Goal: Task Accomplishment & Management: Manage account settings

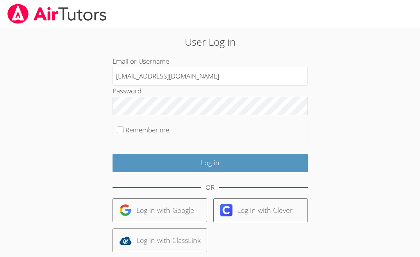
click at [113, 154] on input "Log in" at bounding box center [210, 163] width 195 height 18
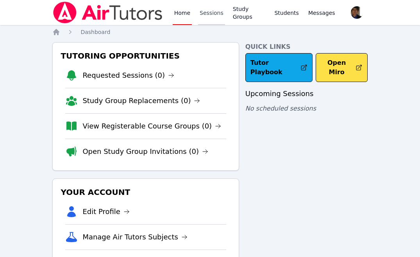
click at [220, 16] on link "Sessions" at bounding box center [211, 12] width 27 height 25
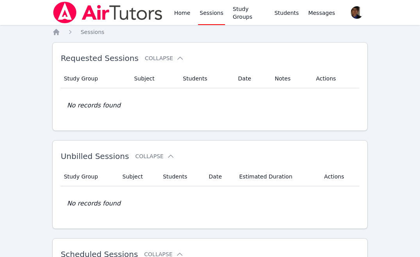
click at [220, 16] on link "Sessions" at bounding box center [211, 12] width 27 height 25
click at [181, 14] on link "Home" at bounding box center [182, 12] width 19 height 25
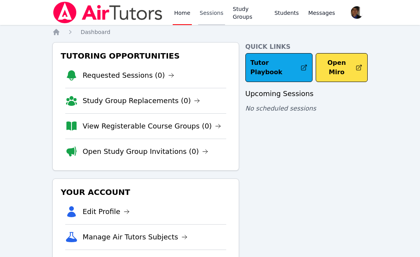
click at [206, 14] on link "Sessions" at bounding box center [211, 12] width 27 height 25
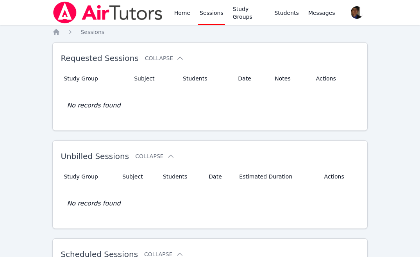
click at [206, 14] on link "Sessions" at bounding box center [211, 12] width 27 height 25
click at [176, 61] on icon at bounding box center [180, 58] width 8 height 8
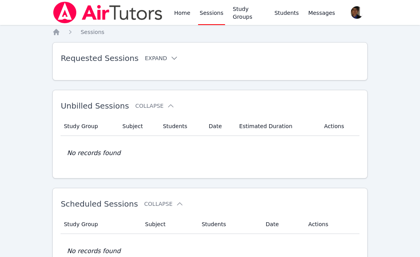
click at [170, 61] on icon at bounding box center [174, 58] width 8 height 8
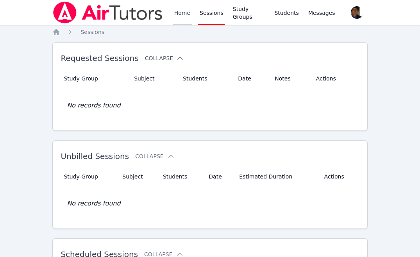
click at [189, 13] on link "Home" at bounding box center [182, 12] width 19 height 25
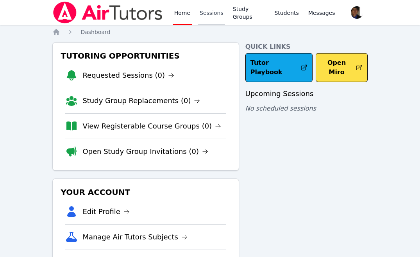
click at [209, 11] on link "Sessions" at bounding box center [211, 12] width 27 height 25
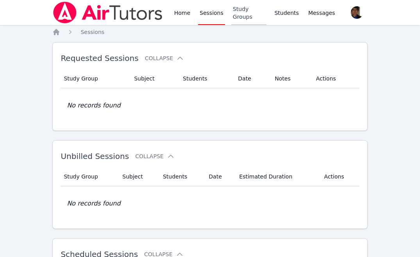
click at [238, 16] on link "Study Groups" at bounding box center [249, 12] width 36 height 25
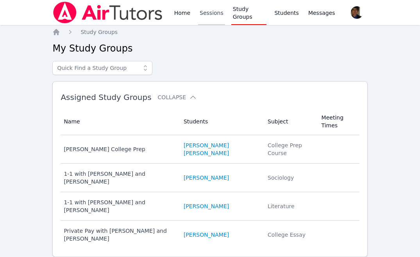
click at [208, 17] on link "Sessions" at bounding box center [211, 12] width 27 height 25
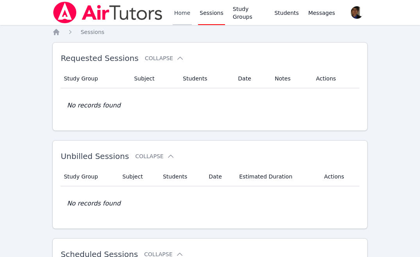
click at [187, 17] on link "Home" at bounding box center [182, 12] width 19 height 25
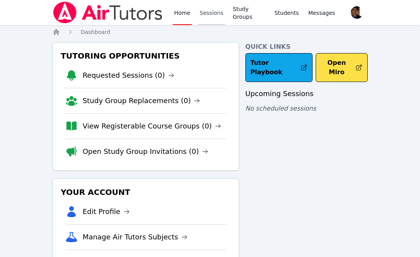
click at [206, 15] on link "Sessions" at bounding box center [211, 12] width 27 height 25
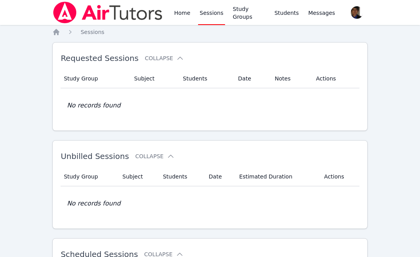
click at [209, 16] on link "Sessions" at bounding box center [211, 12] width 27 height 25
click at [186, 14] on link "Home" at bounding box center [182, 12] width 19 height 25
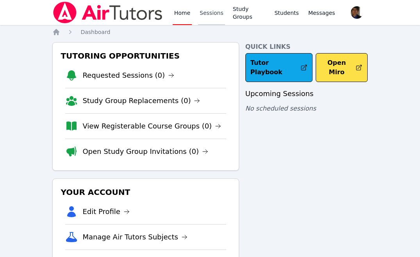
click at [213, 14] on link "Sessions" at bounding box center [211, 12] width 27 height 25
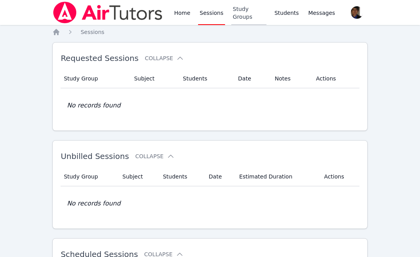
click at [241, 13] on link "Study Groups" at bounding box center [249, 12] width 36 height 25
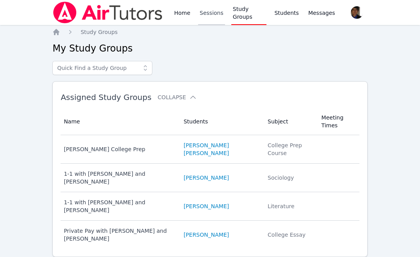
click at [209, 12] on link "Sessions" at bounding box center [211, 12] width 27 height 25
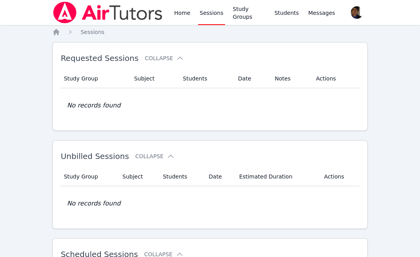
click at [209, 12] on link "Sessions" at bounding box center [211, 12] width 27 height 25
click at [351, 13] on span "button" at bounding box center [357, 12] width 17 height 17
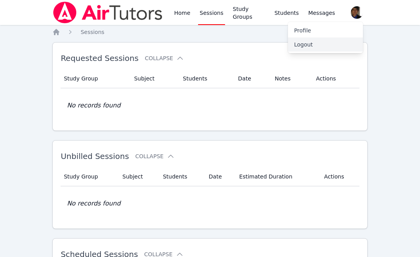
click at [317, 46] on button "Logout" at bounding box center [325, 45] width 75 height 14
